Goal: Navigation & Orientation: Understand site structure

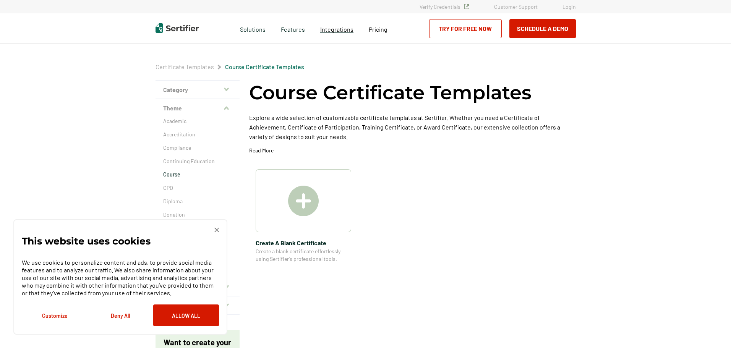
click at [346, 30] on span "Integrations" at bounding box center [336, 29] width 33 height 7
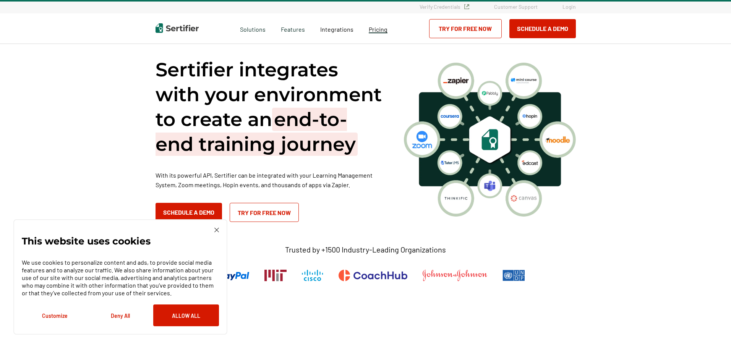
click at [379, 29] on span "Pricing" at bounding box center [378, 29] width 19 height 7
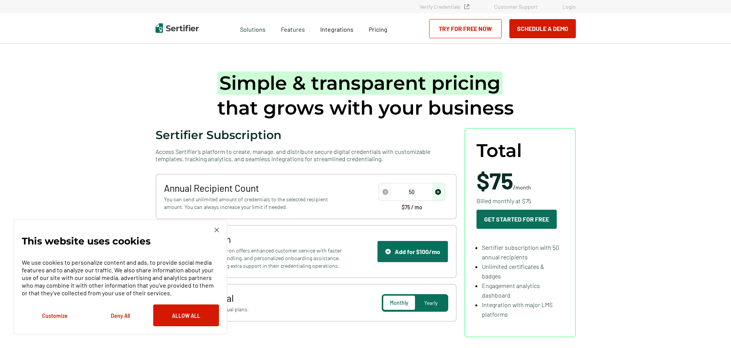
click at [531, 5] on link "Customer Support" at bounding box center [516, 6] width 44 height 6
